Goal: Task Accomplishment & Management: Manage account settings

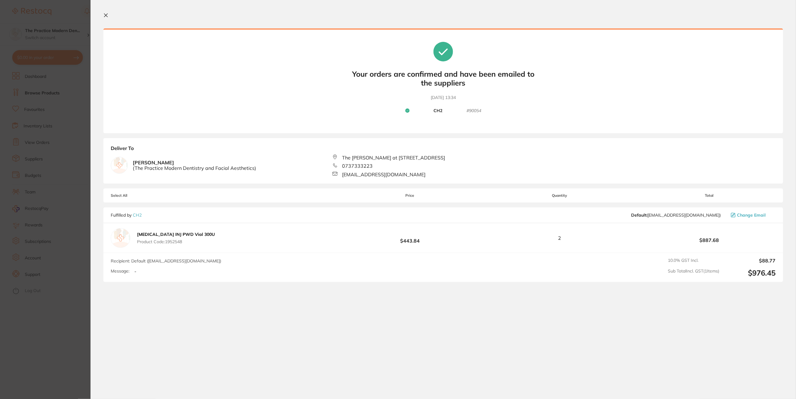
click at [106, 16] on icon at bounding box center [105, 15] width 5 height 5
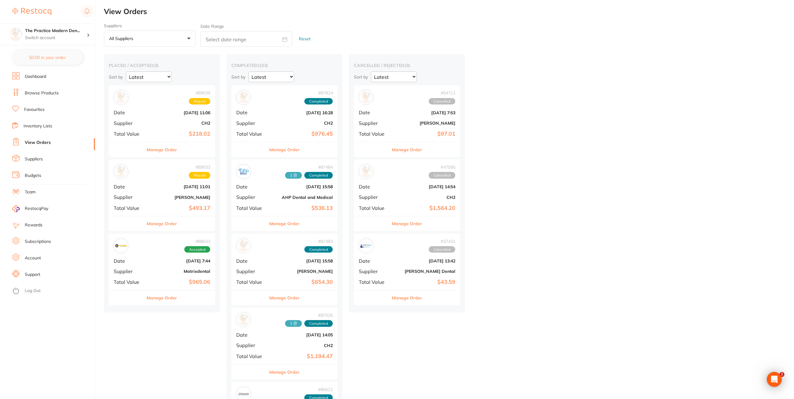
checkbox input "false"
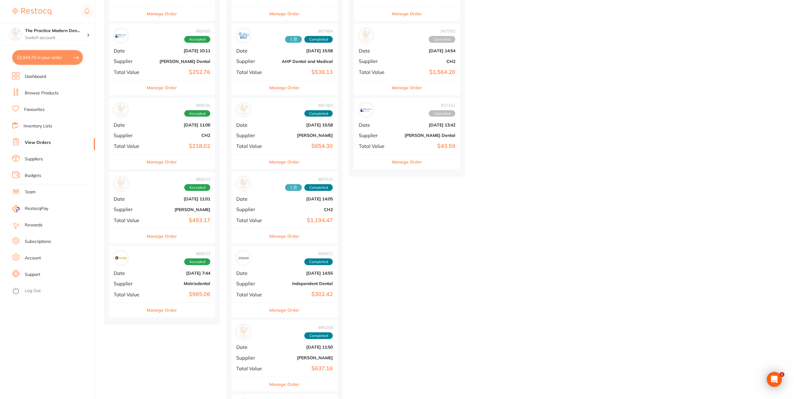
scroll to position [153, 0]
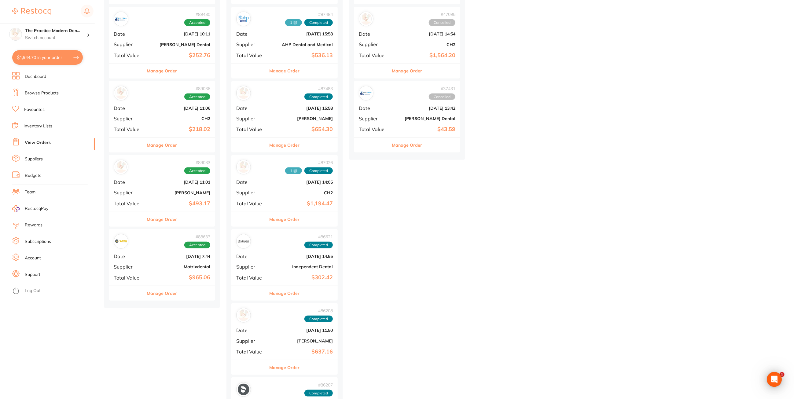
click at [164, 72] on button "Manage Order" at bounding box center [162, 71] width 30 height 15
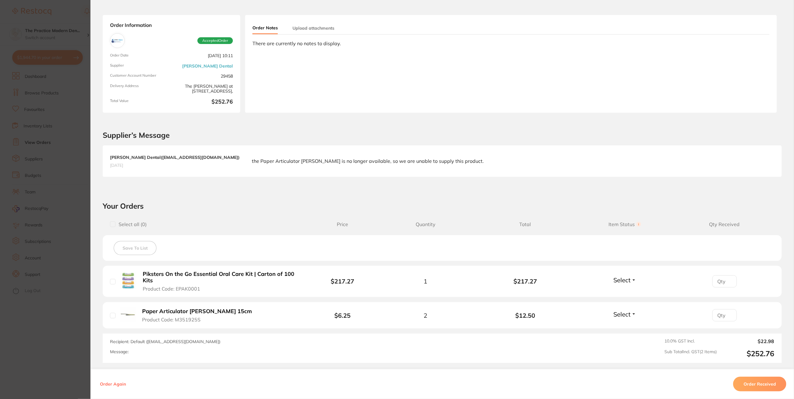
scroll to position [38, 0]
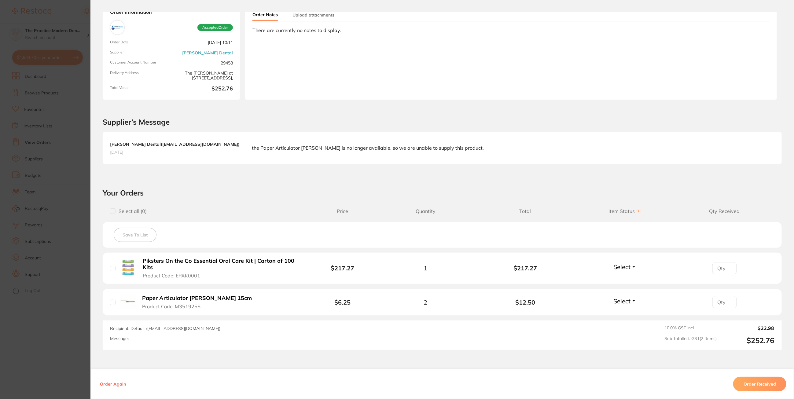
click at [757, 383] on button "Order Received" at bounding box center [760, 384] width 53 height 15
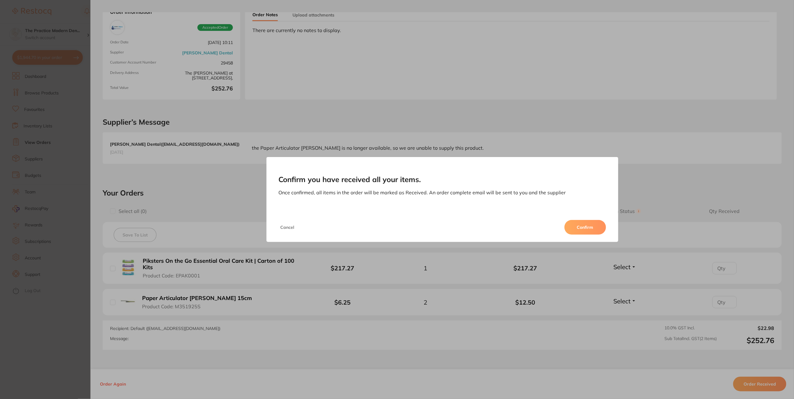
click at [580, 230] on button "Confirm" at bounding box center [586, 227] width 42 height 15
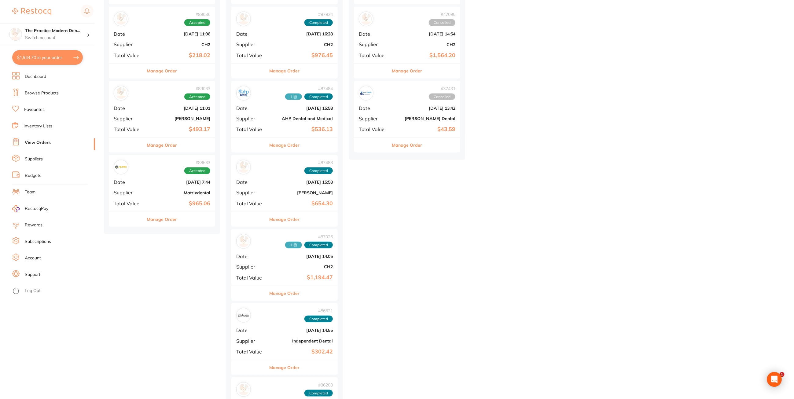
click at [172, 116] on div "# 89033 Accepted Date [DATE] 11:01 Supplier [PERSON_NAME] Total Value $493.17" at bounding box center [162, 109] width 106 height 57
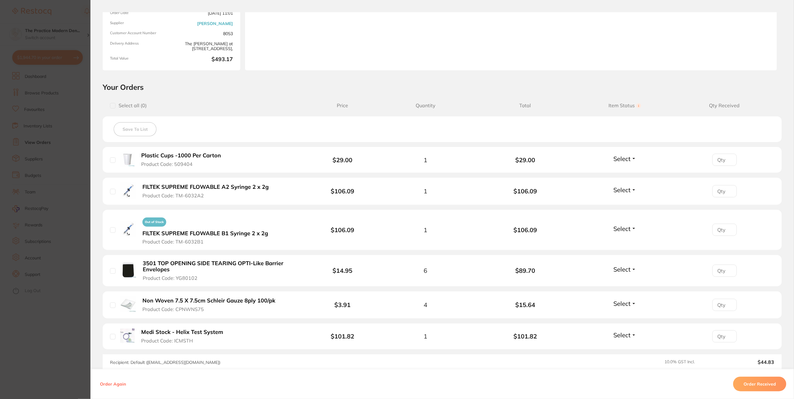
scroll to position [76, 0]
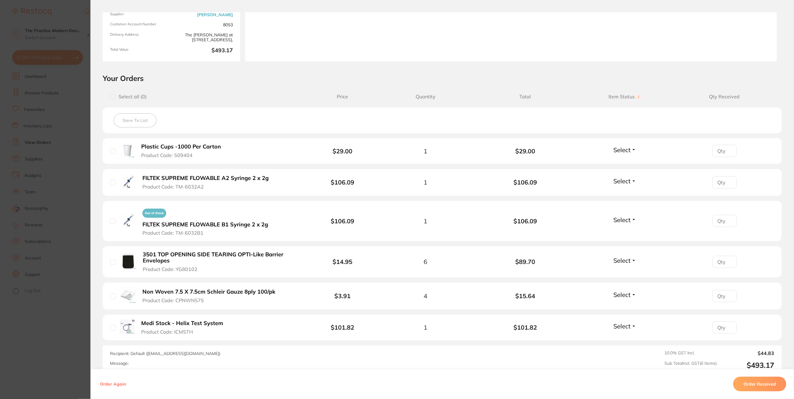
click at [745, 385] on button "Order Received" at bounding box center [760, 384] width 53 height 15
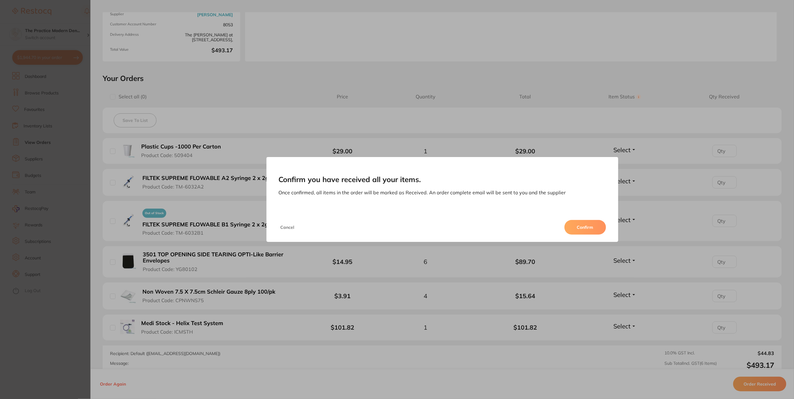
click at [582, 229] on button "Confirm" at bounding box center [586, 227] width 42 height 15
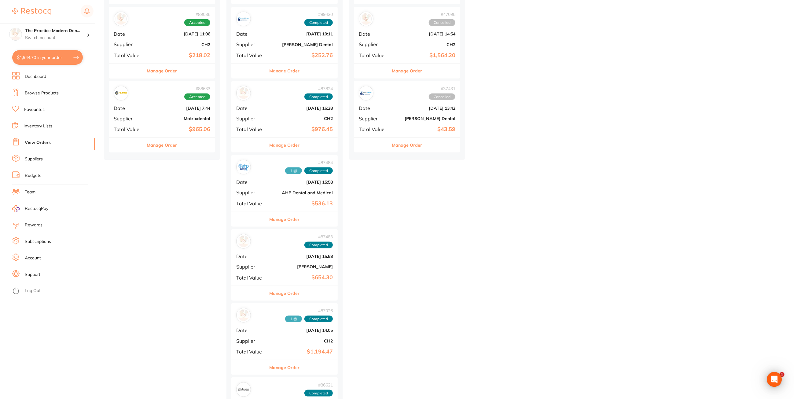
click at [162, 120] on b "Matrixdental" at bounding box center [179, 118] width 61 height 5
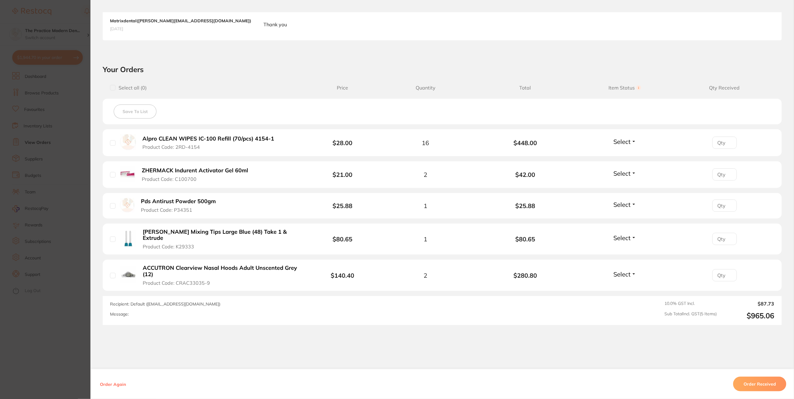
scroll to position [175, 0]
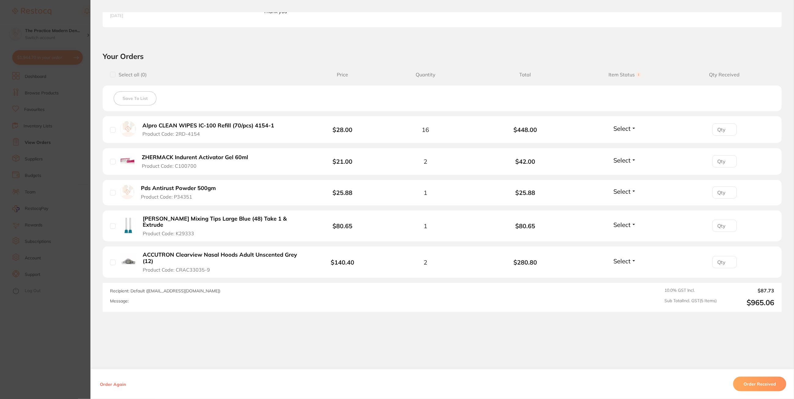
click at [758, 384] on button "Order Received" at bounding box center [760, 384] width 53 height 15
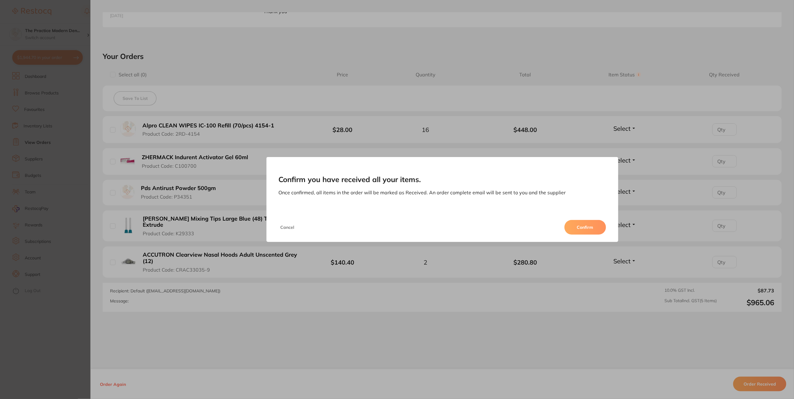
click at [598, 228] on button "Confirm" at bounding box center [586, 227] width 42 height 15
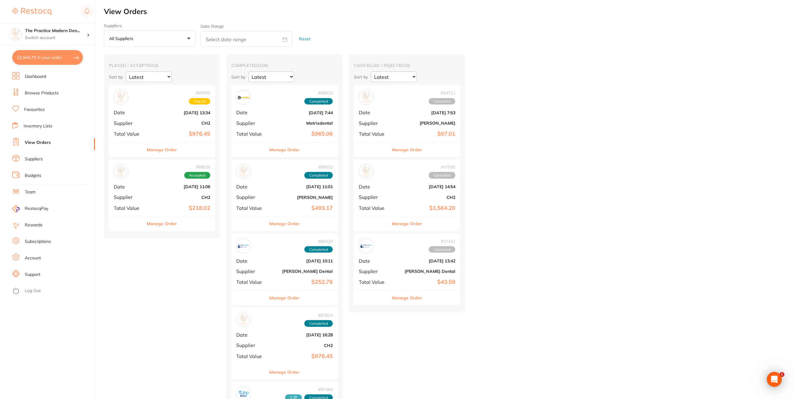
click at [169, 206] on b "$218.02" at bounding box center [179, 208] width 61 height 6
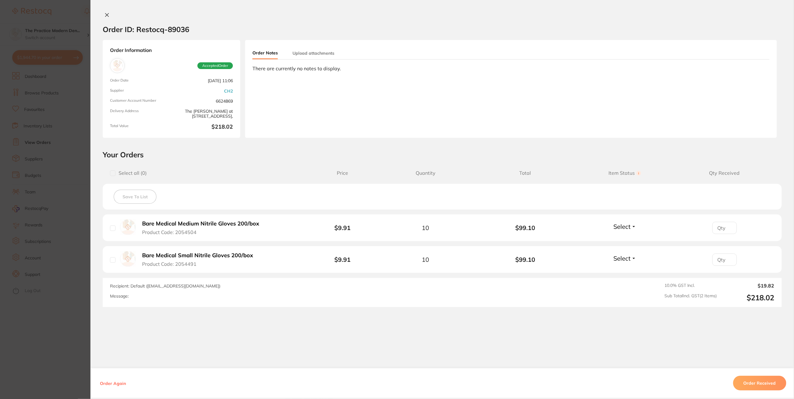
click at [754, 381] on button "Order Received" at bounding box center [760, 383] width 53 height 15
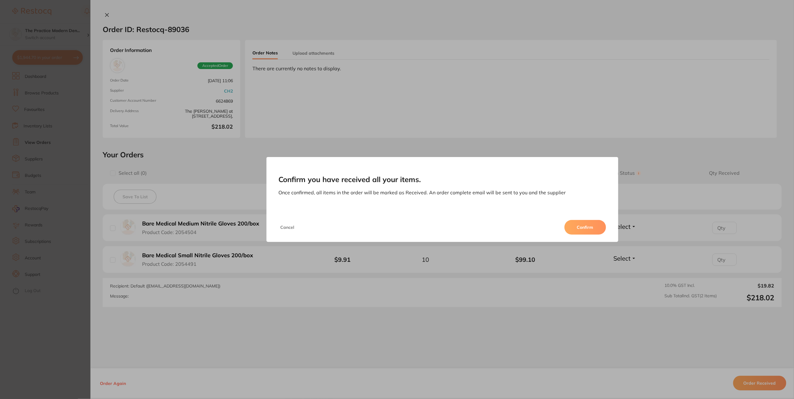
click at [588, 231] on button "Confirm" at bounding box center [586, 227] width 42 height 15
